Goal: Information Seeking & Learning: Learn about a topic

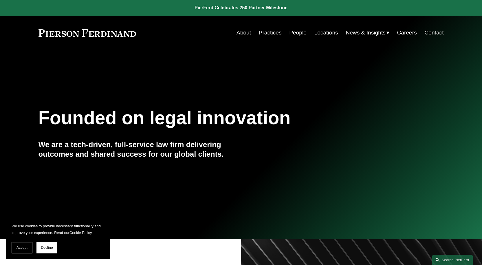
click at [292, 30] on link "People" at bounding box center [297, 32] width 17 height 11
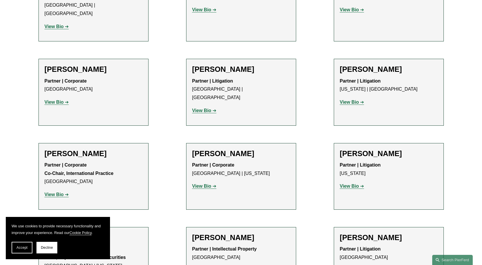
scroll to position [4202, 0]
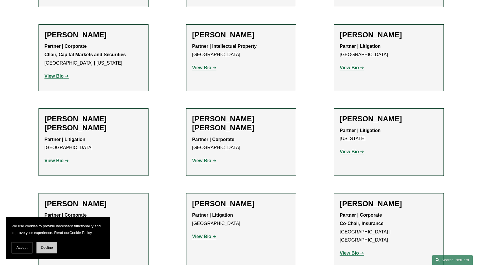
click at [44, 249] on span "Decline" at bounding box center [47, 248] width 12 height 4
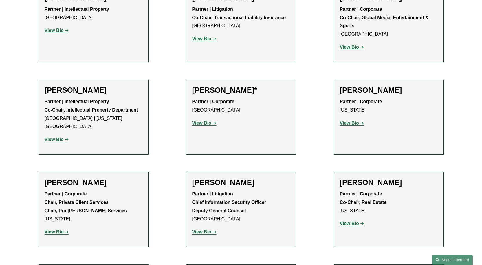
scroll to position [6462, 0]
